Goal: Find specific page/section: Find specific page/section

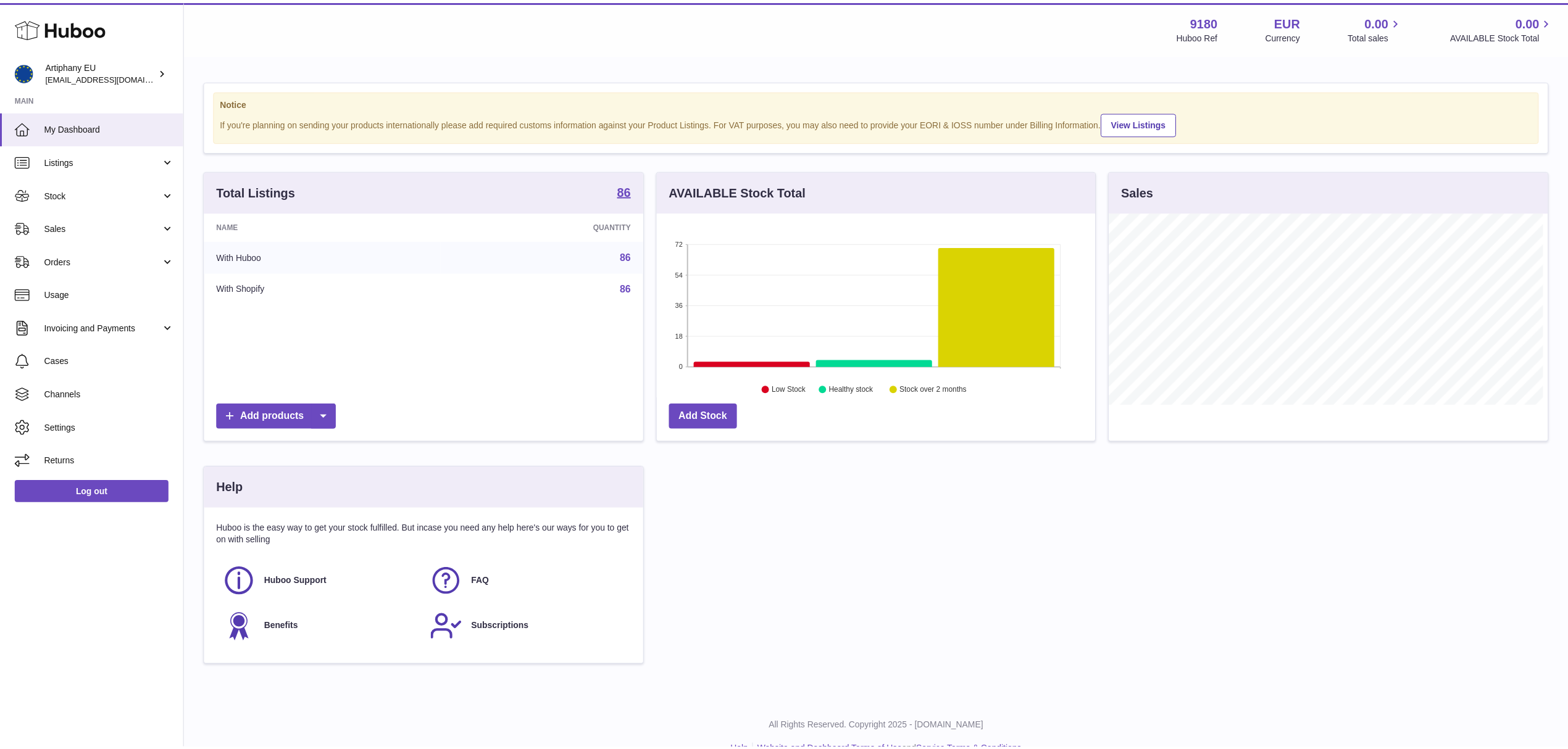
scroll to position [193, 442]
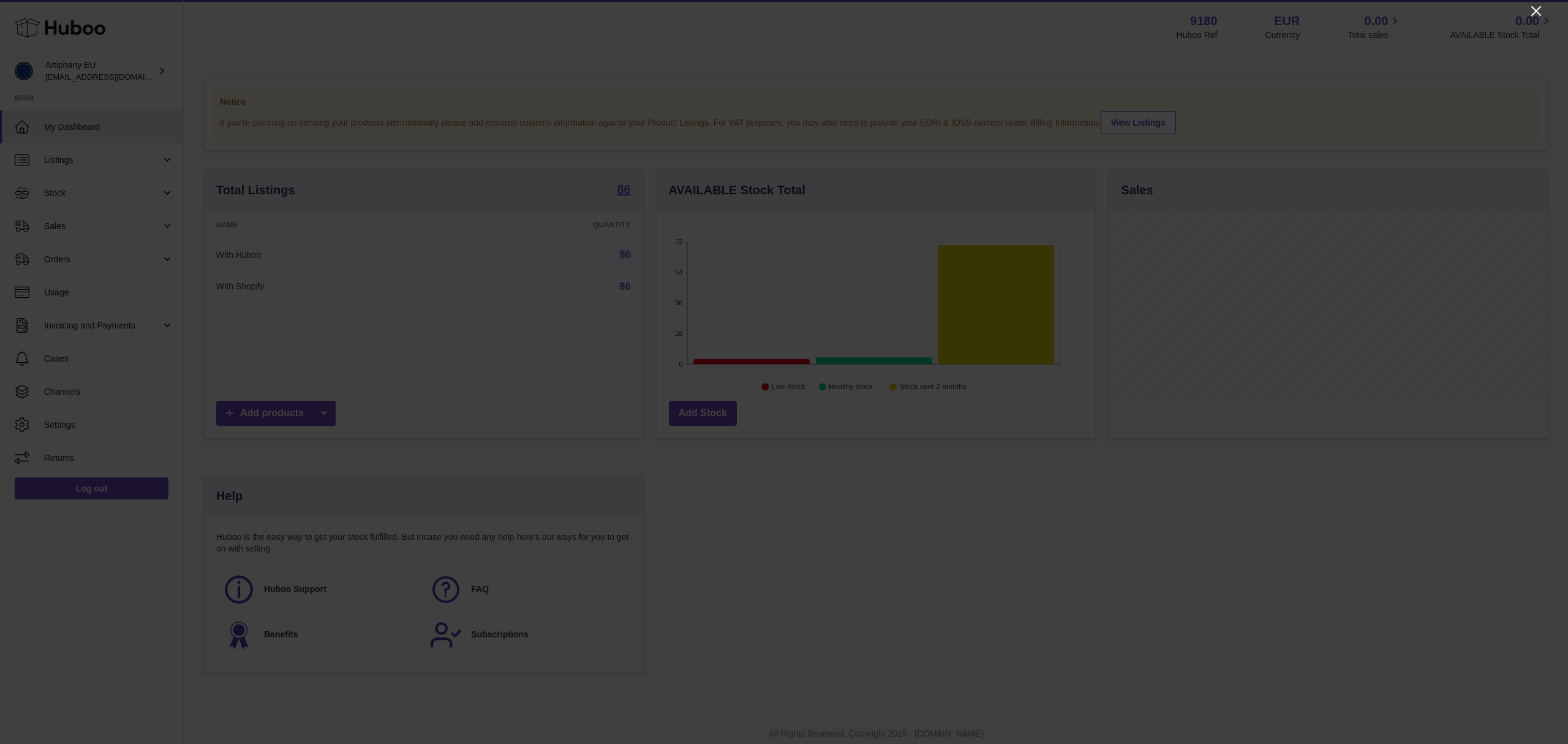
click at [1542, 10] on icon "Close" at bounding box center [1536, 11] width 15 height 15
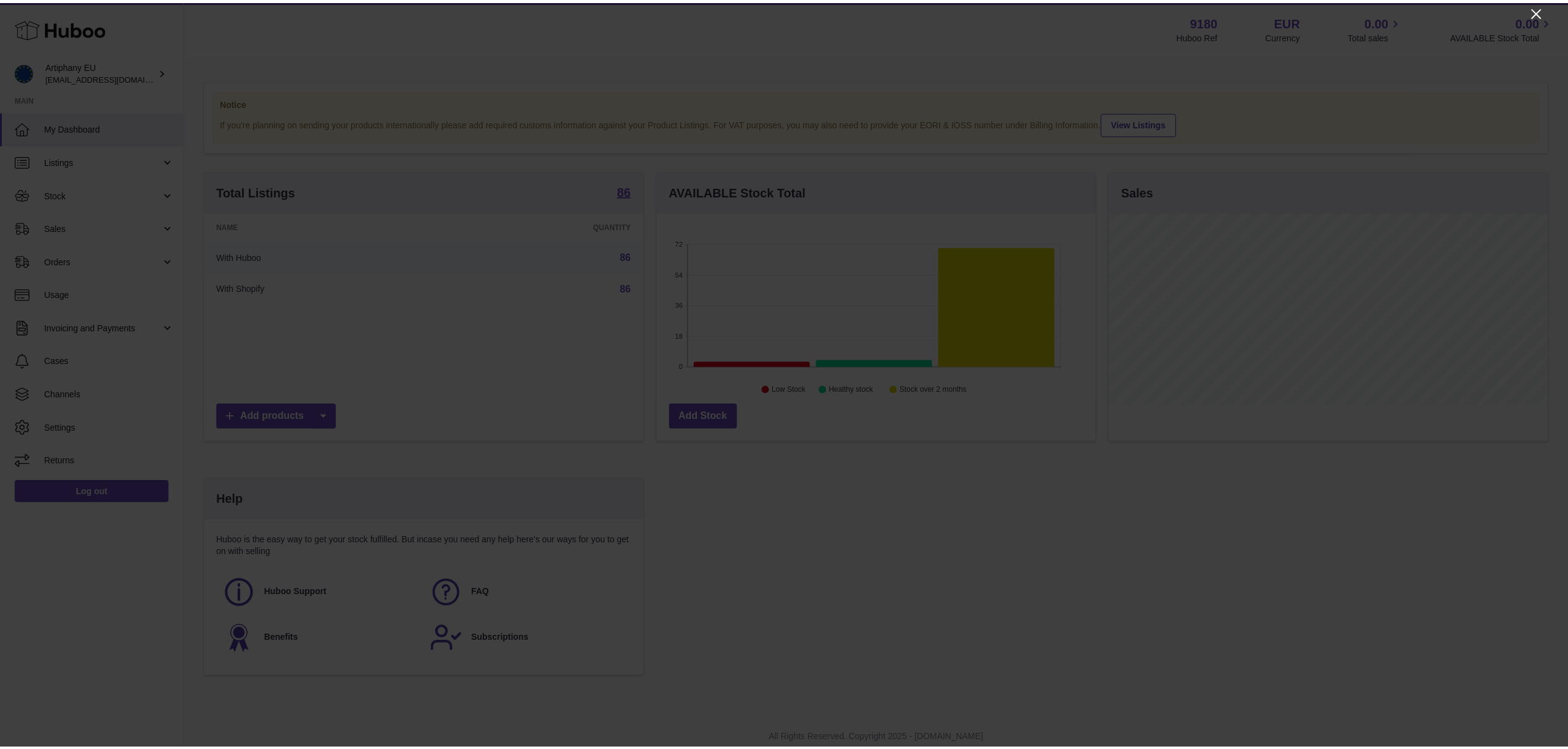
scroll to position [616778, 616753]
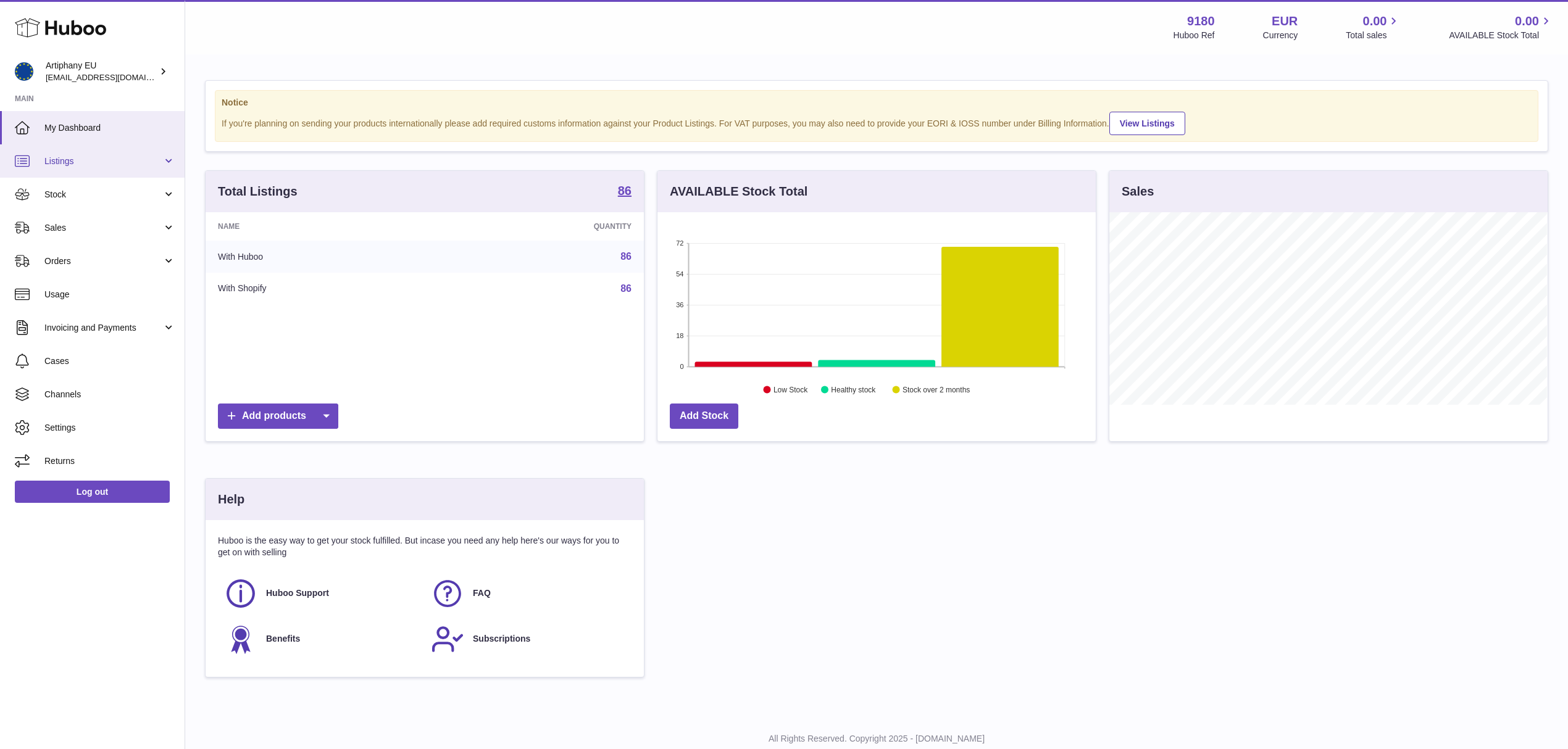
click at [68, 155] on span "Listings" at bounding box center [103, 161] width 118 height 12
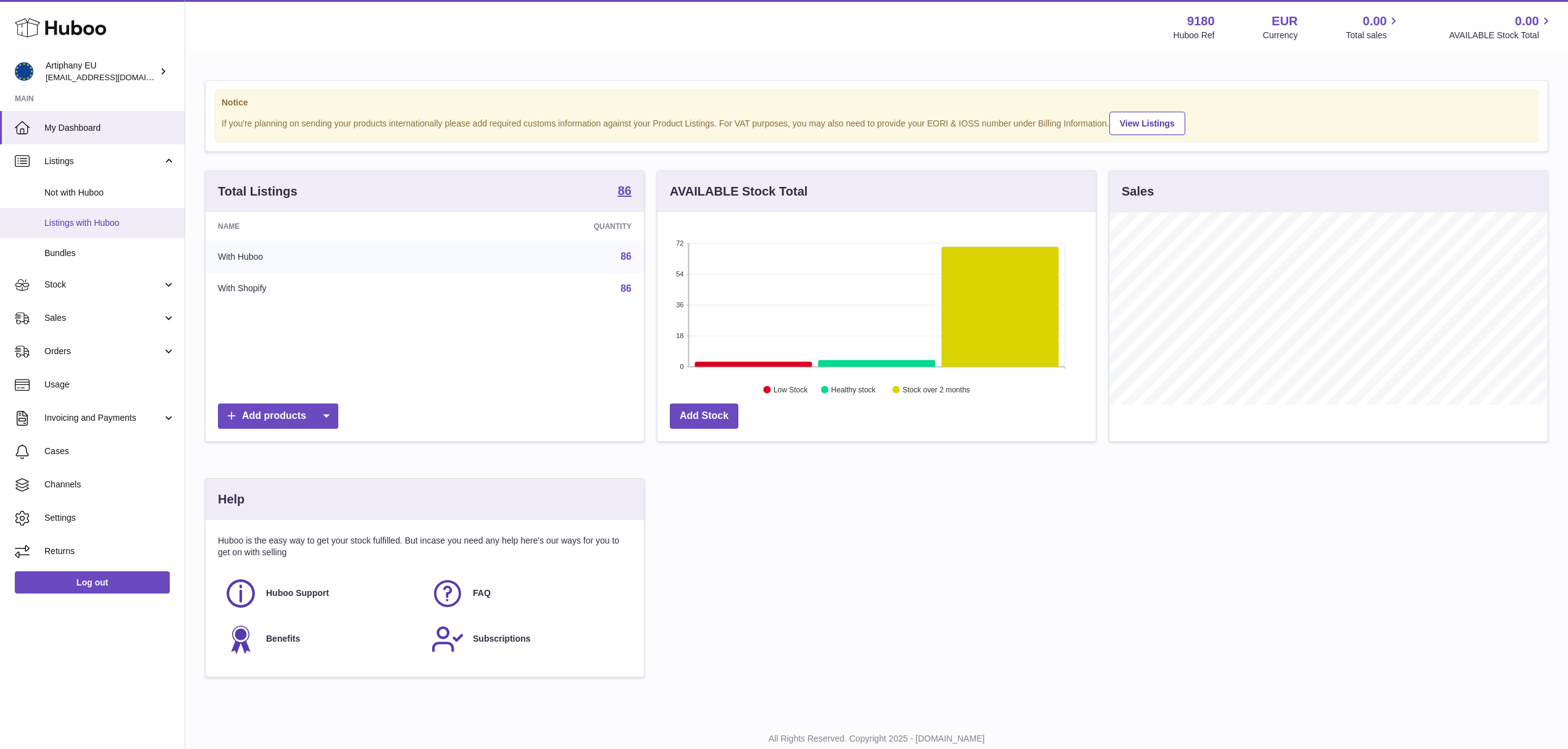
click at [78, 218] on span "Listings with Huboo" at bounding box center [110, 222] width 131 height 12
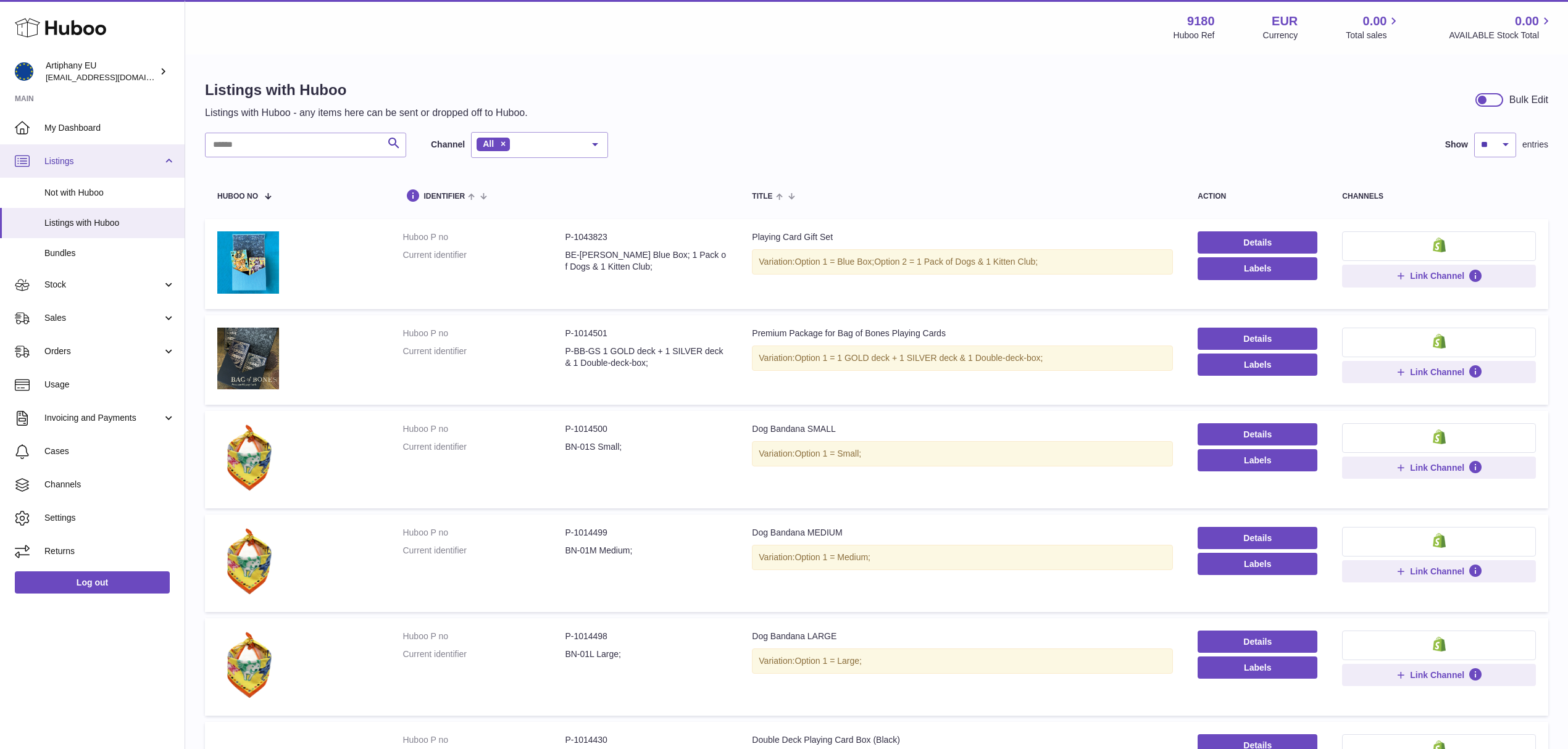
click at [161, 159] on span "Listings" at bounding box center [103, 161] width 118 height 12
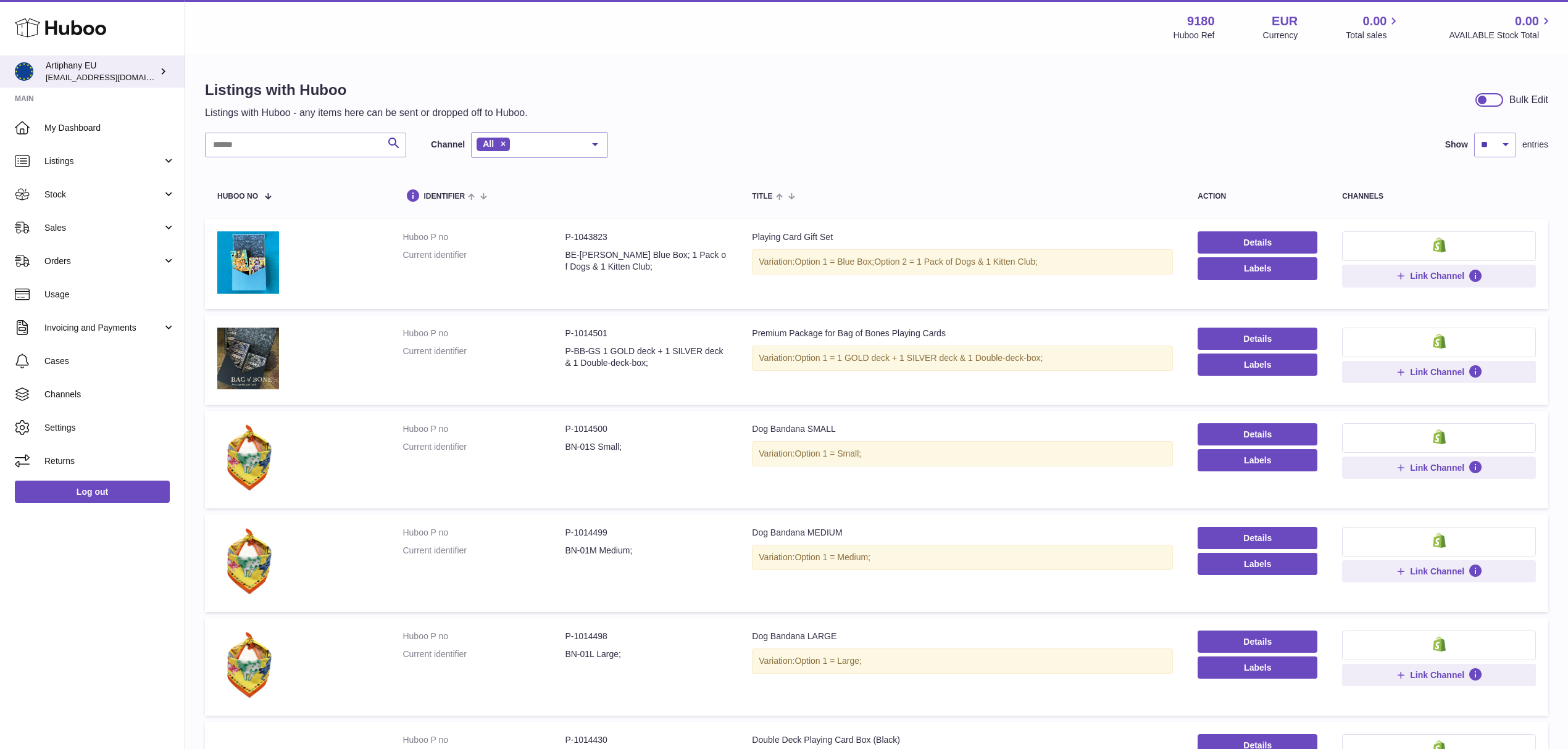
click at [110, 62] on div "Artiphany EU [EMAIL_ADDRESS][DOMAIN_NAME]" at bounding box center [101, 72] width 111 height 23
click at [727, 125] on div "Listings with Huboo Listings with Huboo - any items here can be sent or dropped…" at bounding box center [876, 658] width 1382 height 1207
click at [250, 462] on img at bounding box center [247, 457] width 62 height 69
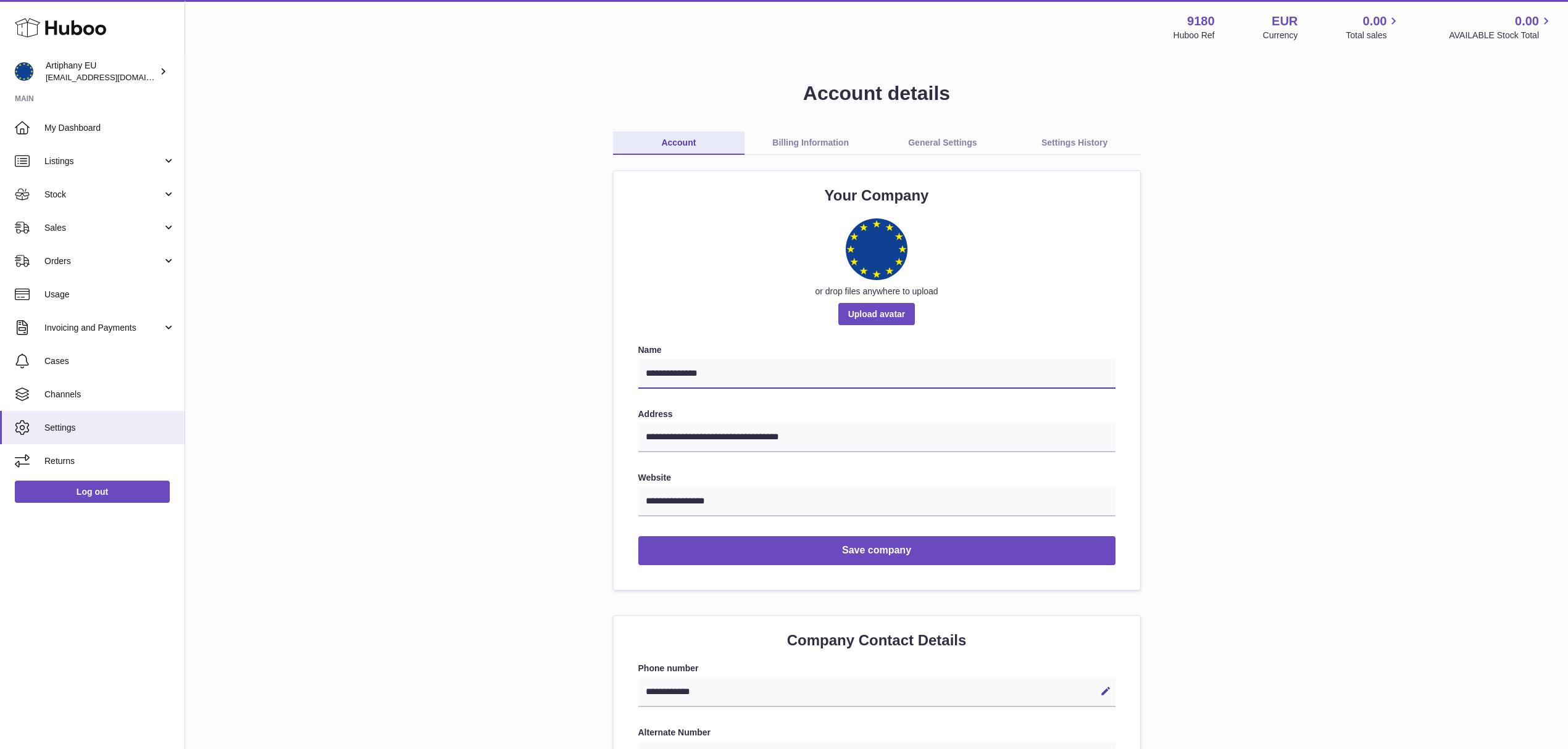
drag, startPoint x: 722, startPoint y: 374, endPoint x: 633, endPoint y: 371, distance: 89.1
click at [633, 371] on div "**********" at bounding box center [876, 380] width 527 height 419
